Goal: Task Accomplishment & Management: Use online tool/utility

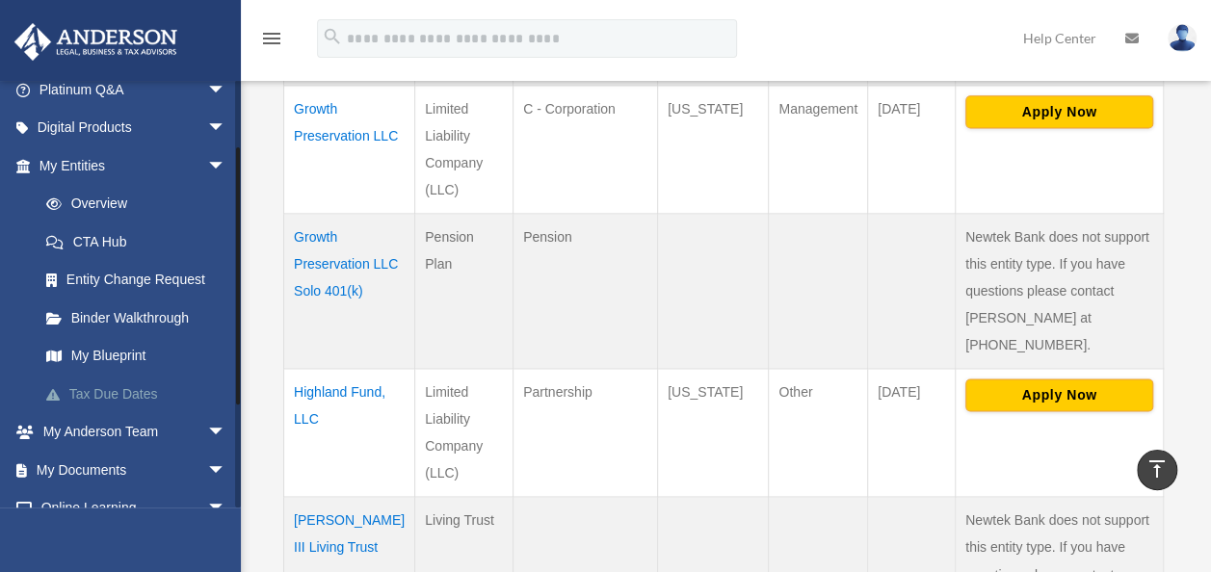
scroll to position [193, 0]
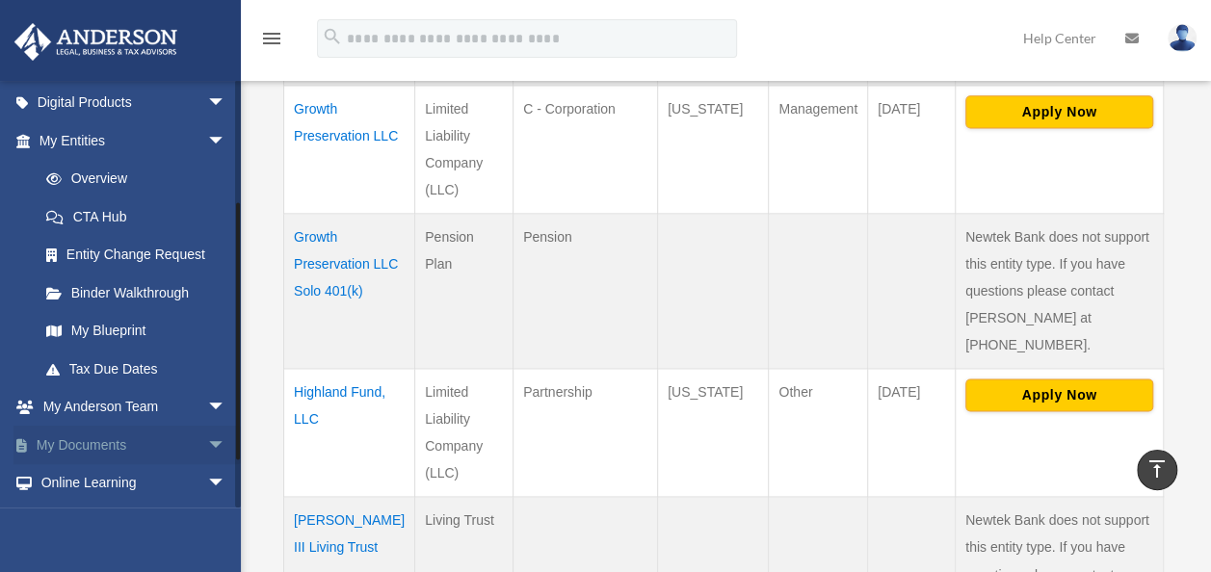
click at [207, 435] on span "arrow_drop_down" at bounding box center [226, 445] width 39 height 39
click at [77, 476] on link "Box" at bounding box center [141, 483] width 228 height 39
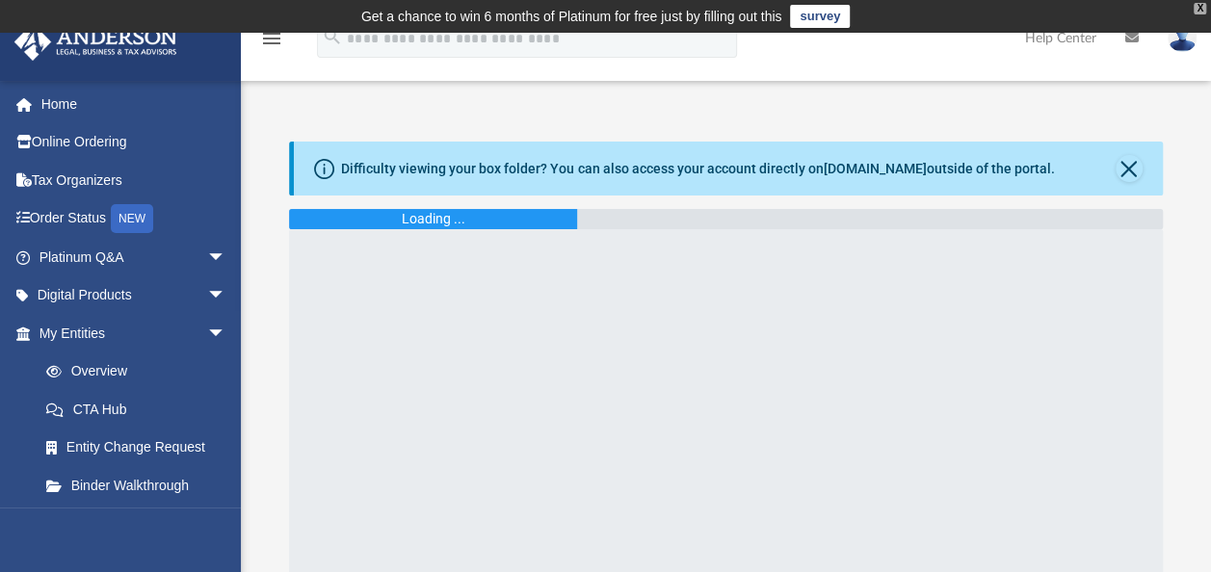
click at [1201, 8] on div "X" at bounding box center [1199, 9] width 13 height 12
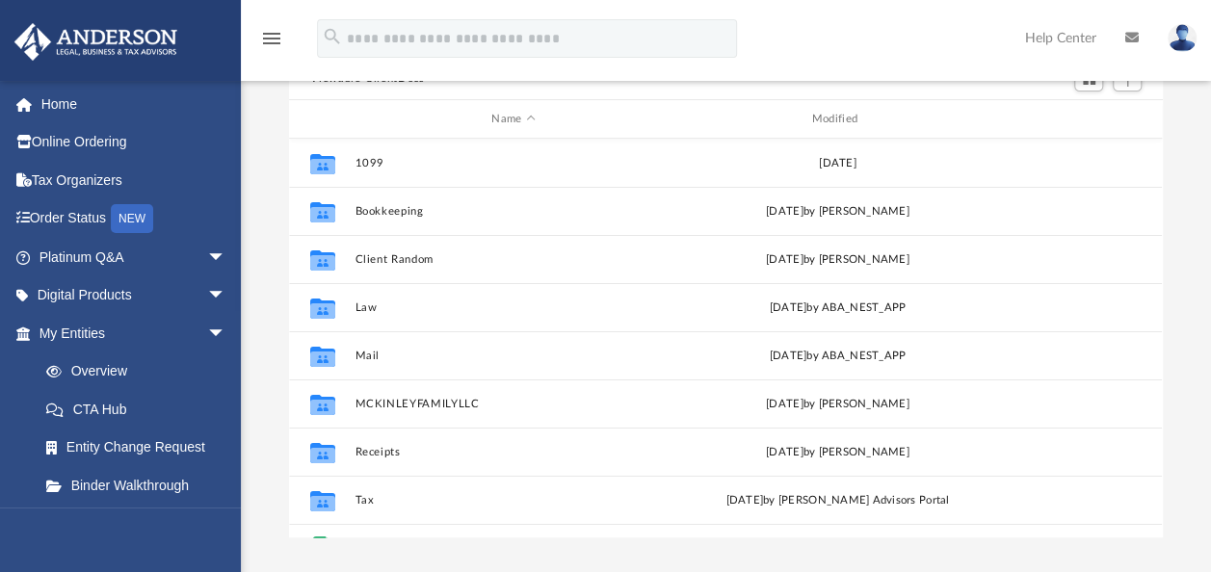
scroll to position [193, 0]
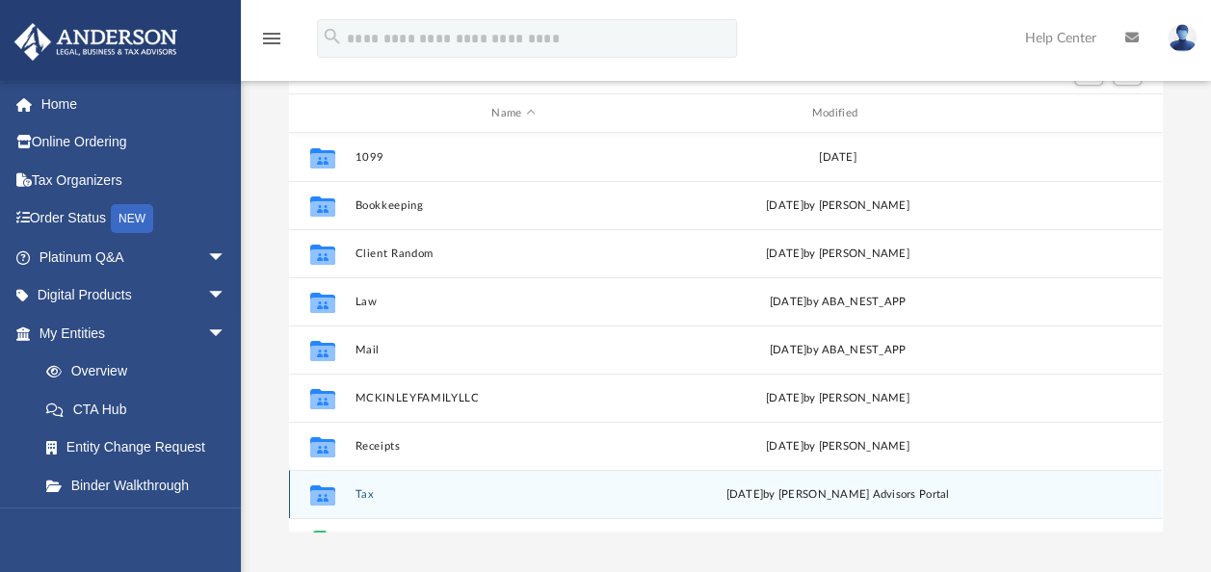
click at [352, 498] on div "Collaborated Folder Tax [DATE] by [PERSON_NAME] Advisors Portal" at bounding box center [725, 494] width 873 height 48
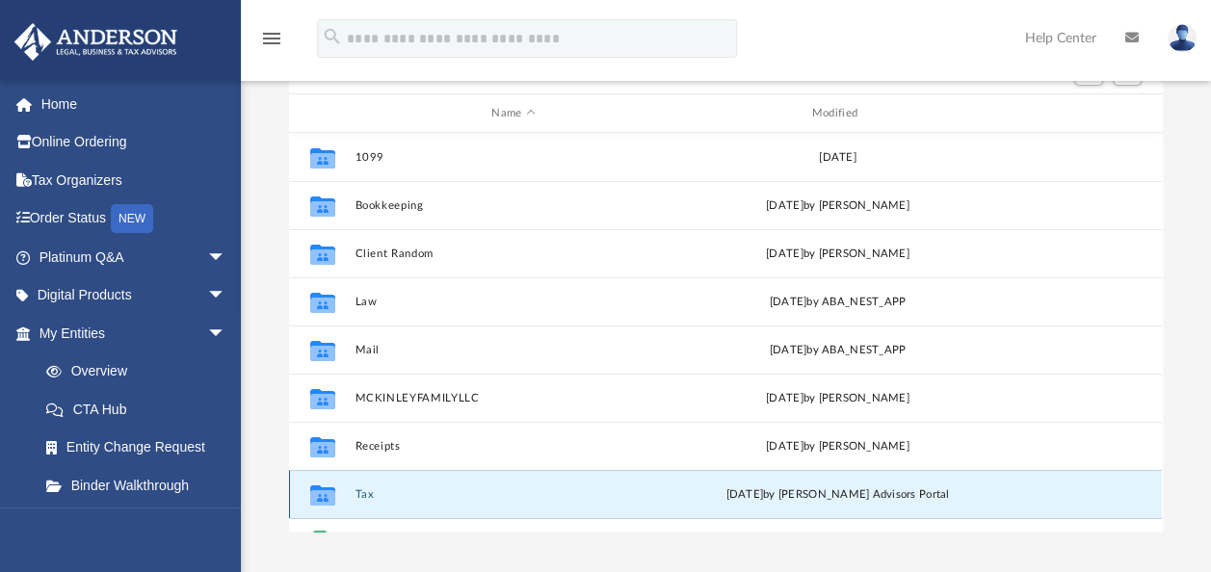
click at [325, 498] on icon "grid" at bounding box center [322, 494] width 25 height 20
drag, startPoint x: 325, startPoint y: 498, endPoint x: 363, endPoint y: 492, distance: 39.0
click at [363, 492] on button "Tax" at bounding box center [513, 494] width 316 height 13
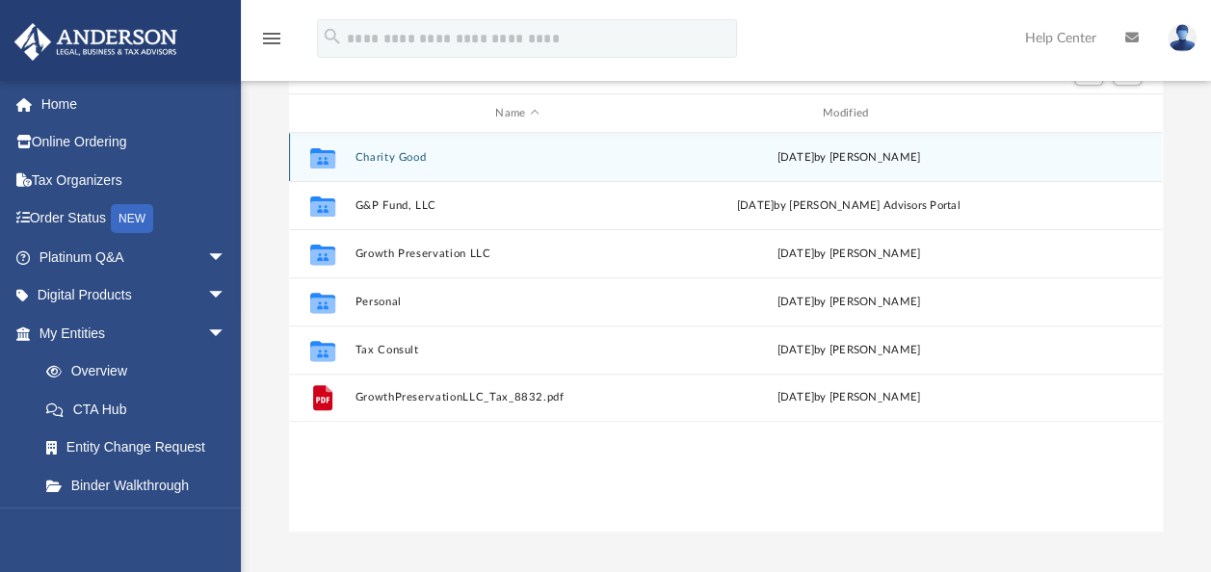
click at [383, 148] on div "Collaborated Folder Charity Good [DATE] by [PERSON_NAME]" at bounding box center [725, 157] width 873 height 48
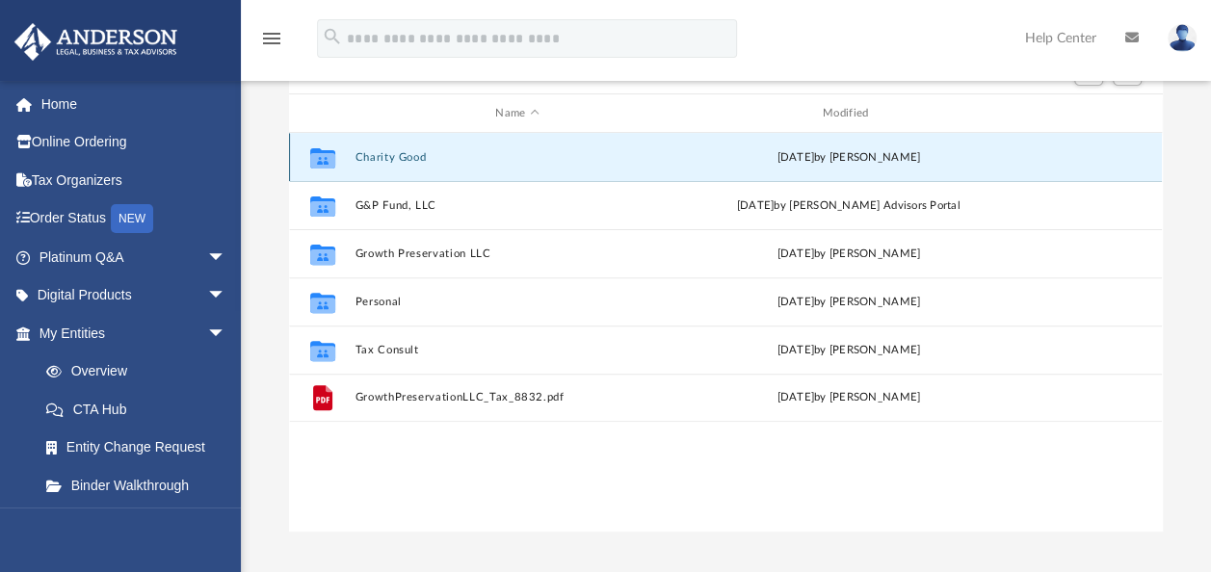
click at [390, 158] on button "Charity Good" at bounding box center [517, 157] width 324 height 13
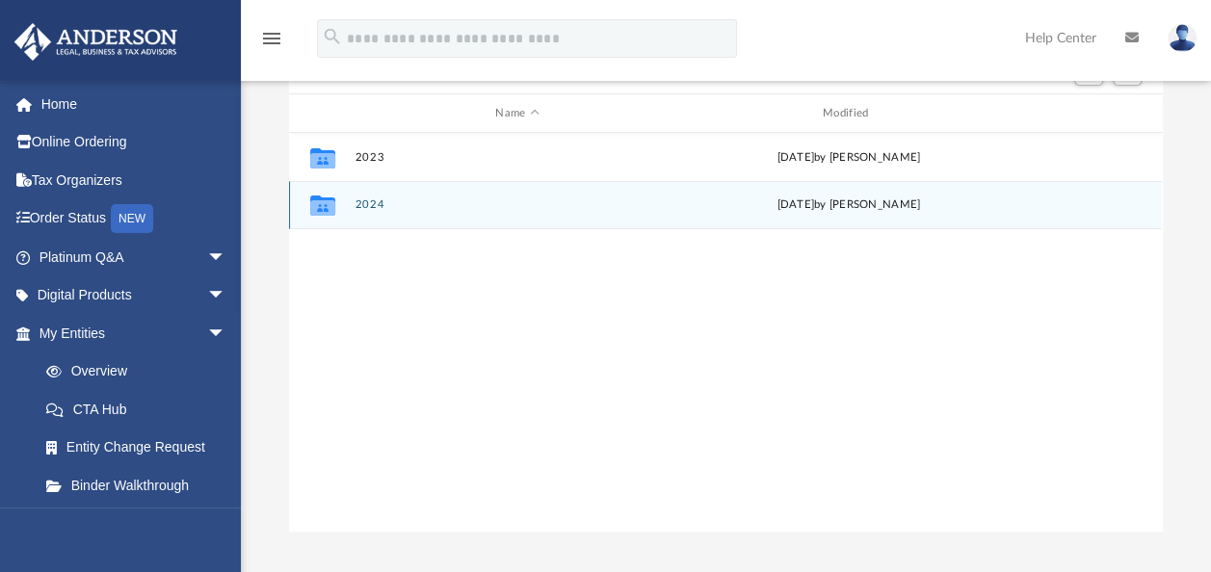
click at [365, 198] on button "2024" at bounding box center [517, 204] width 324 height 13
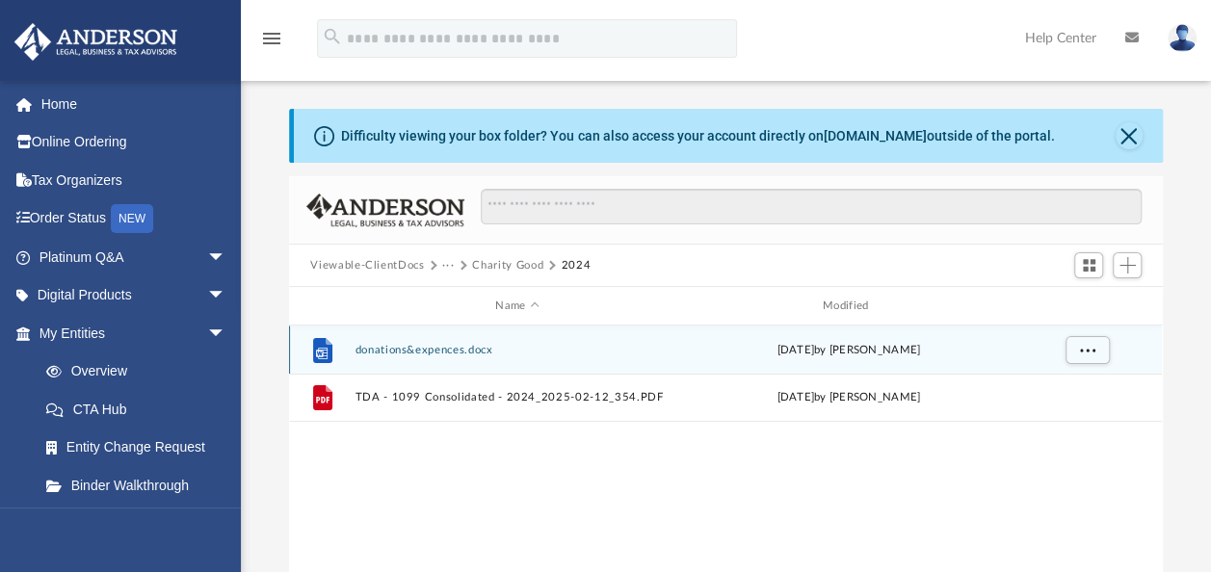
scroll to position [0, 0]
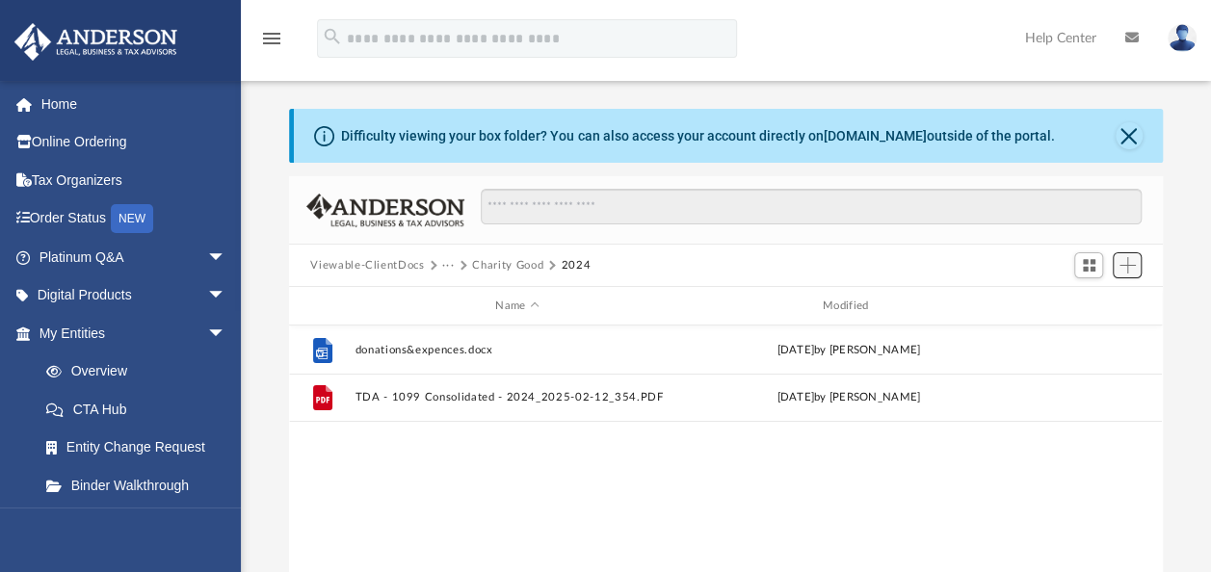
click at [1130, 262] on span "Add" at bounding box center [1127, 265] width 16 height 16
click at [1092, 302] on li "Upload" at bounding box center [1099, 304] width 62 height 20
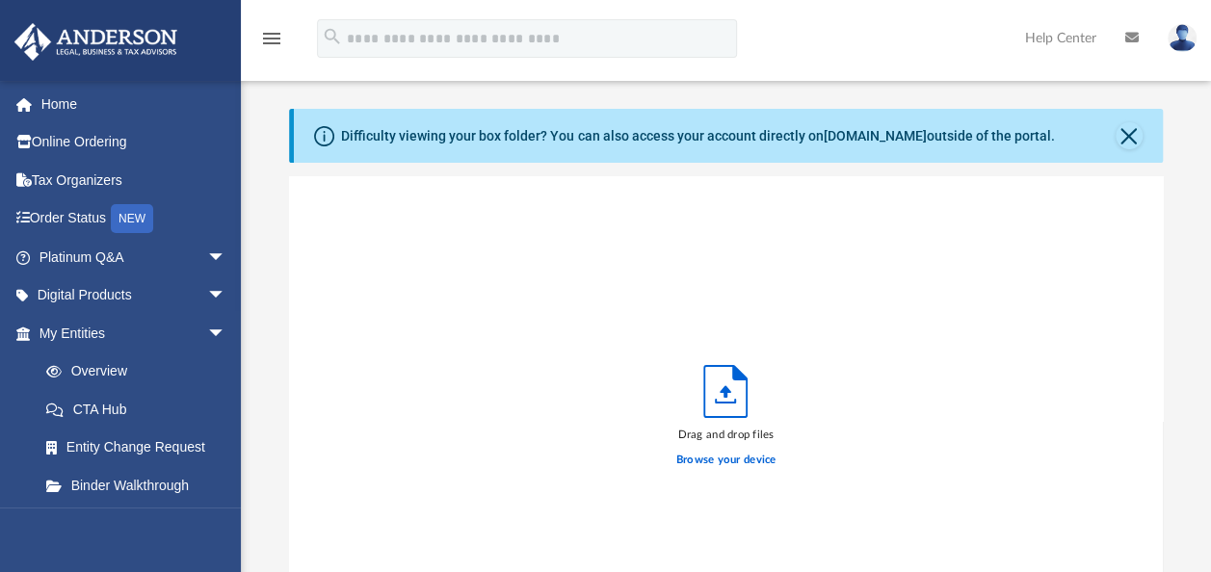
scroll to position [474, 857]
click at [728, 457] on label "Browse your device" at bounding box center [726, 460] width 100 height 17
click at [0, 0] on input "Browse your device" at bounding box center [0, 0] width 0 height 0
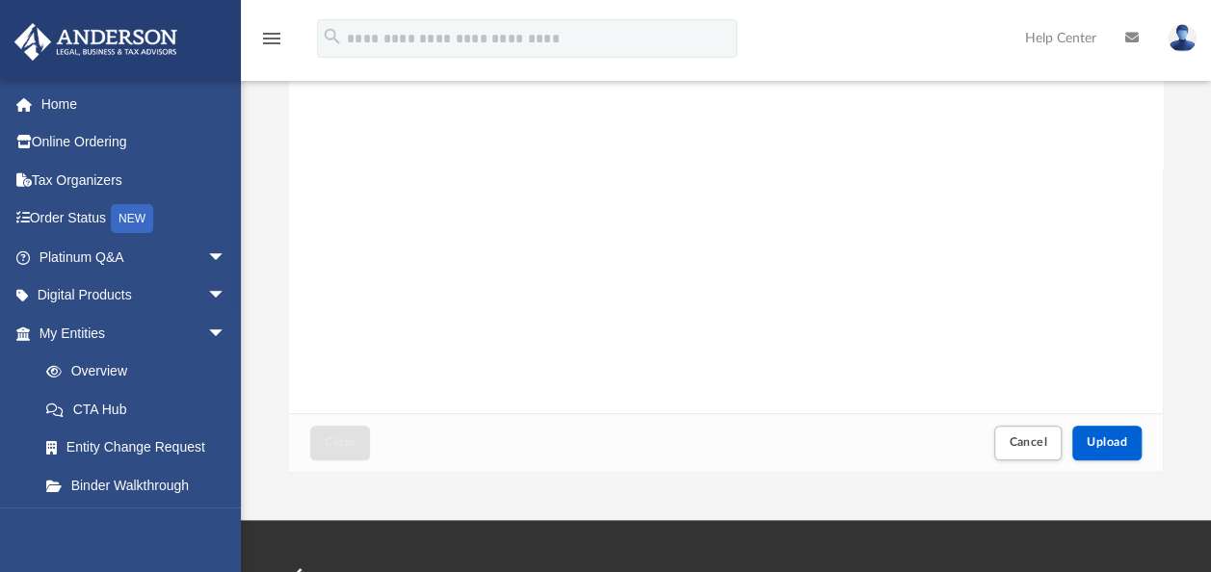
scroll to position [385, 0]
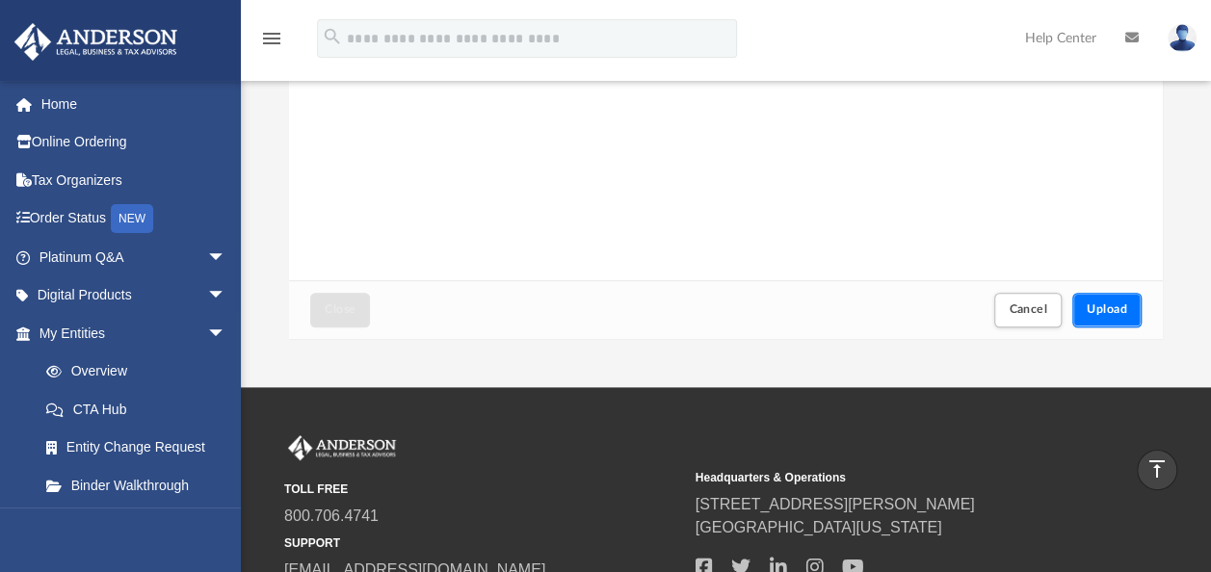
click at [1126, 304] on span "Upload" at bounding box center [1106, 309] width 40 height 12
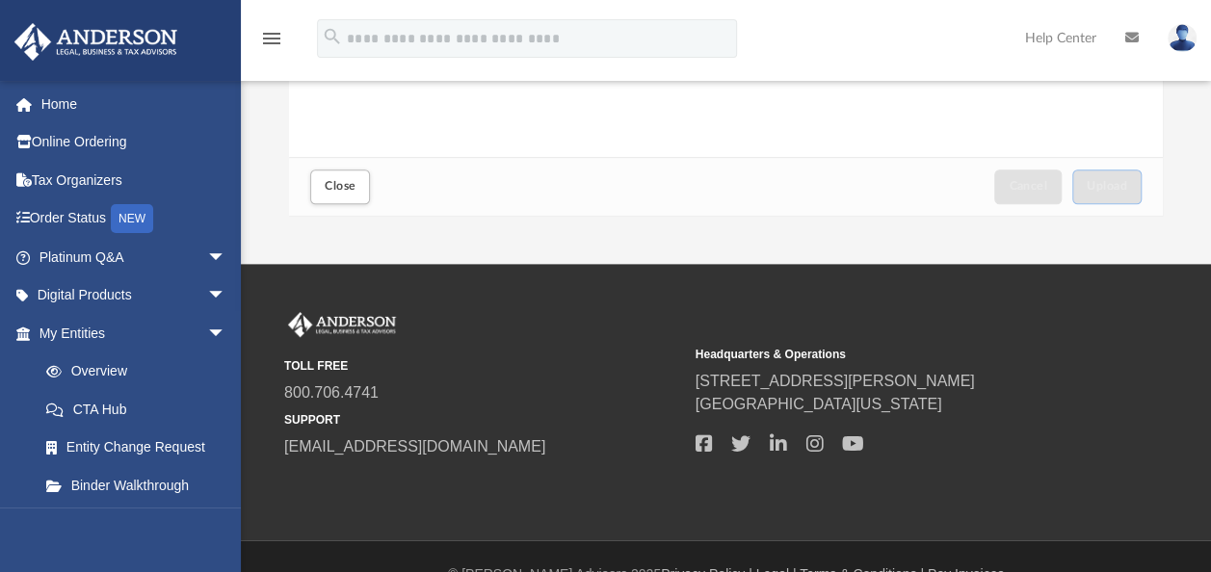
scroll to position [545, 0]
